Goal: Find specific page/section: Find specific page/section

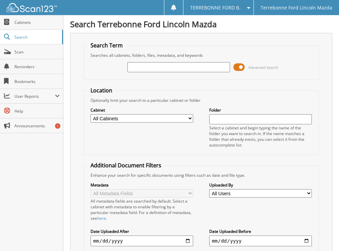
click at [155, 64] on input "text" at bounding box center [179, 67] width 103 height 10
type input "596836"
click at [242, 65] on span at bounding box center [239, 67] width 11 height 10
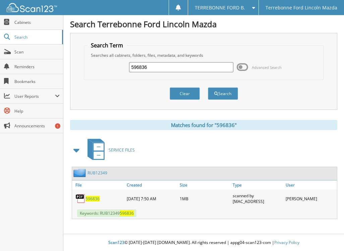
click at [94, 197] on span "596836" at bounding box center [93, 199] width 14 height 6
